Goal: Check status

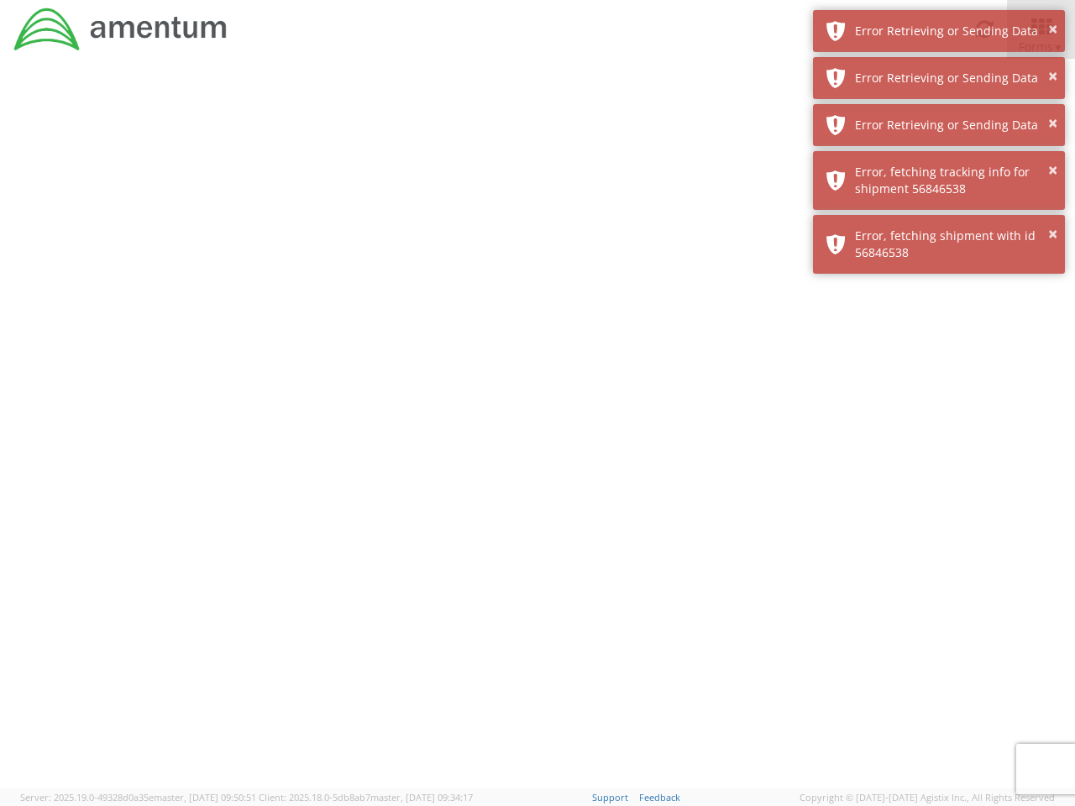
click at [537, 432] on div at bounding box center [537, 424] width 1075 height 730
click at [939, 31] on div "Error Retrieving or Sending Data" at bounding box center [953, 31] width 197 height 17
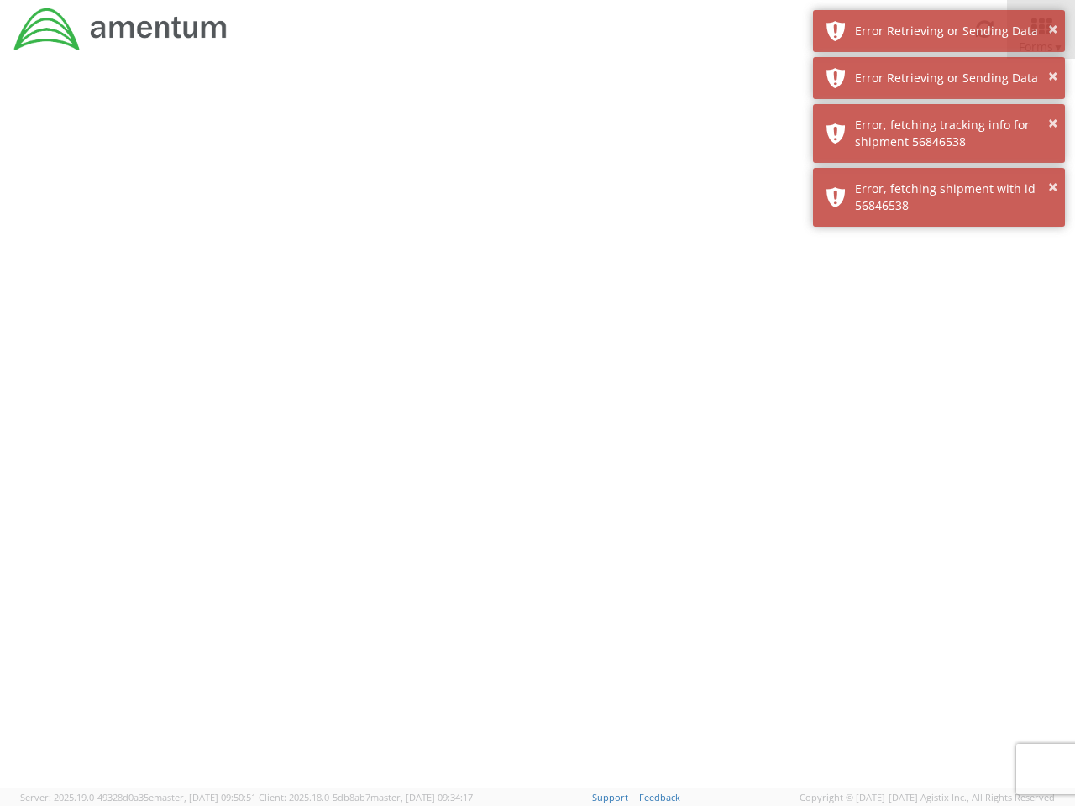
click at [939, 78] on div "Error Retrieving or Sending Data" at bounding box center [953, 78] width 197 height 17
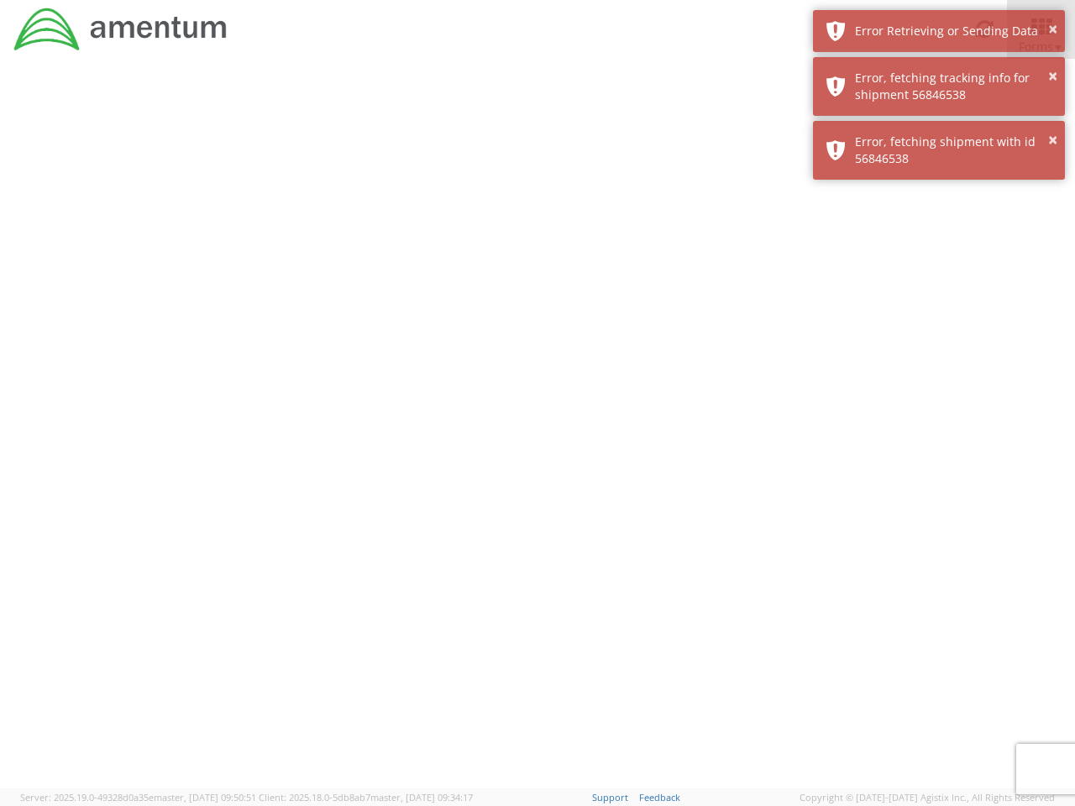
click at [939, 125] on div "× Error, fetching shipment with id 56846538" at bounding box center [939, 150] width 252 height 59
click at [939, 181] on div at bounding box center [537, 424] width 1075 height 730
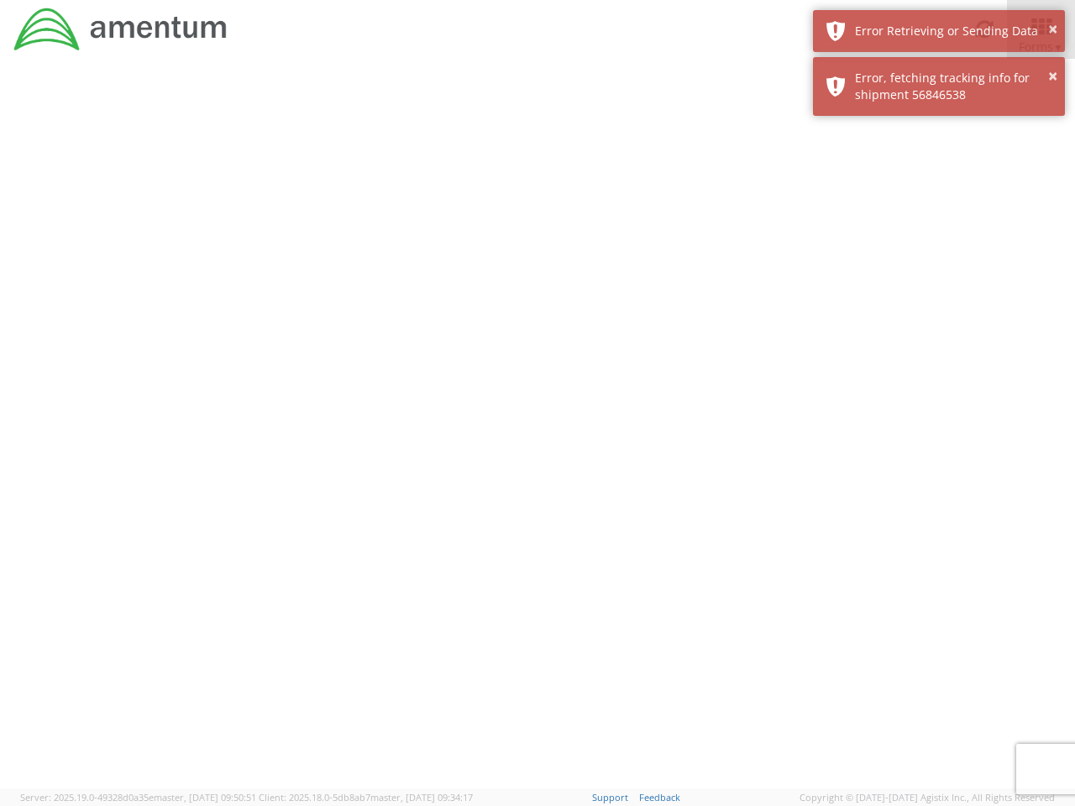
click at [939, 244] on div at bounding box center [537, 424] width 1075 height 730
